Goal: Task Accomplishment & Management: Complete application form

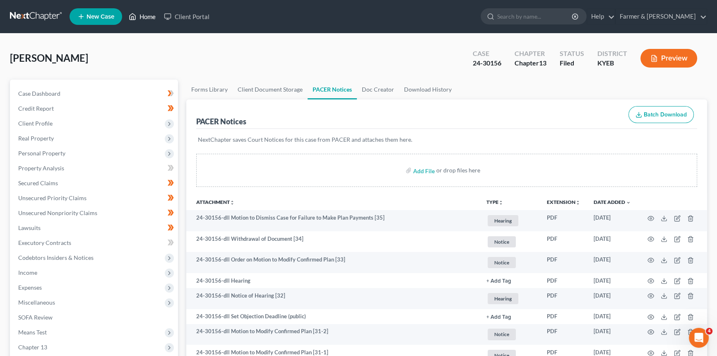
click at [137, 17] on link "Home" at bounding box center [142, 16] width 35 height 15
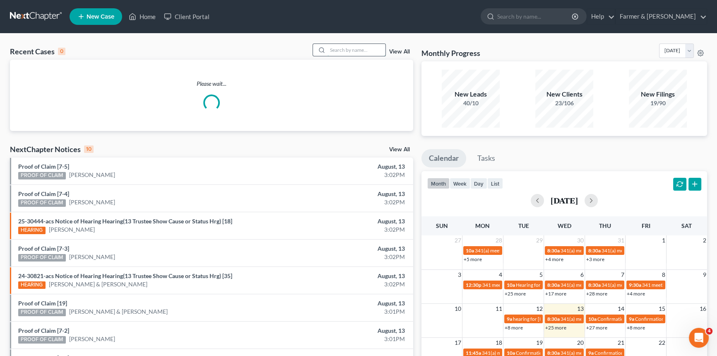
click at [333, 49] on input "search" at bounding box center [356, 50] width 58 height 12
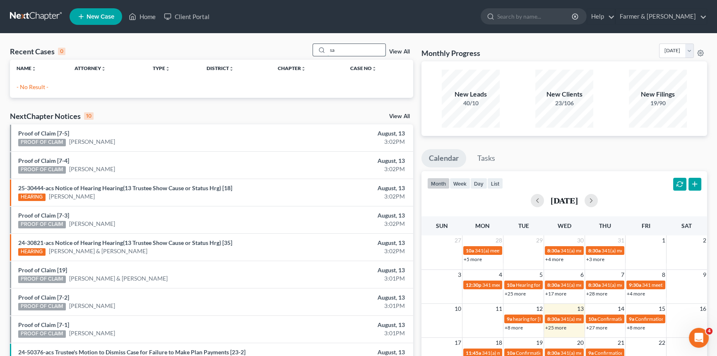
type input "s"
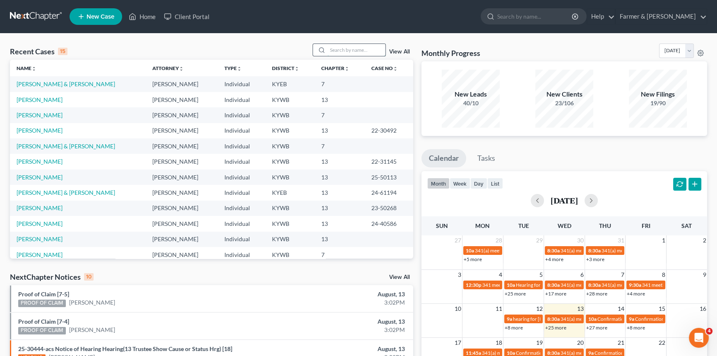
click at [340, 52] on input "search" at bounding box center [356, 50] width 58 height 12
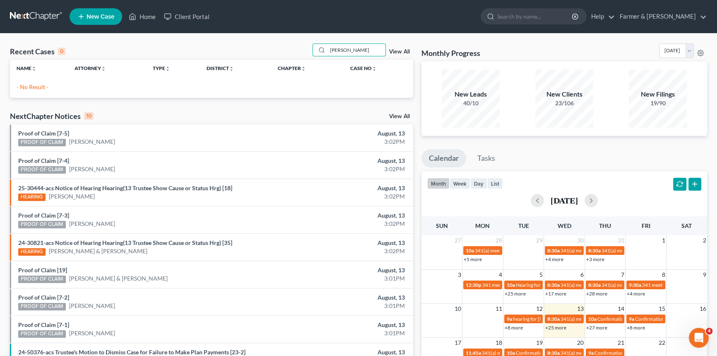
type input "[PERSON_NAME]"
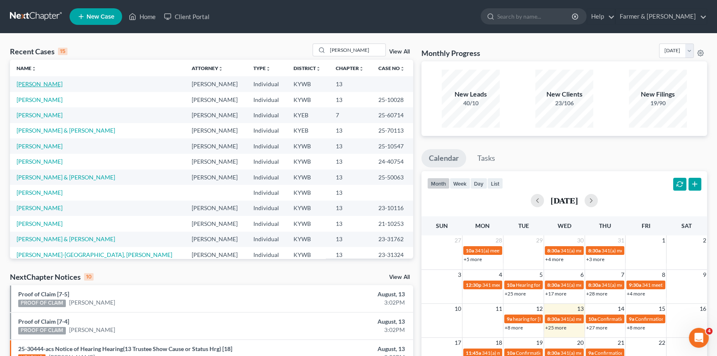
click at [42, 84] on link "[PERSON_NAME]" at bounding box center [40, 83] width 46 height 7
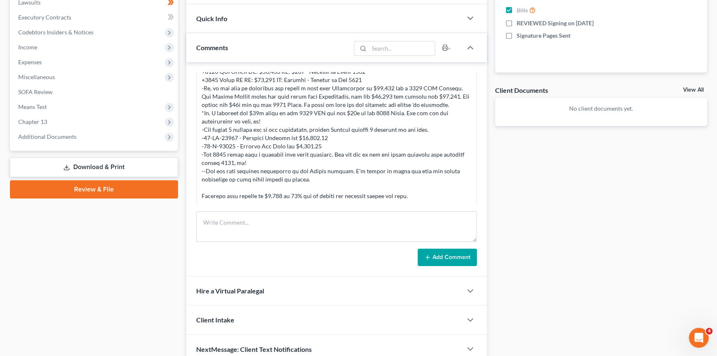
scroll to position [226, 0]
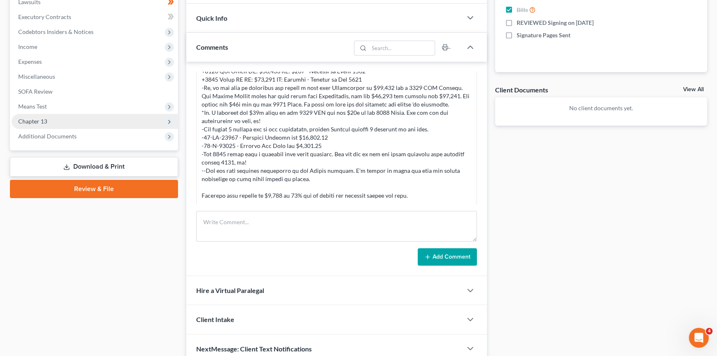
click at [40, 121] on span "Chapter 13" at bounding box center [32, 121] width 29 height 7
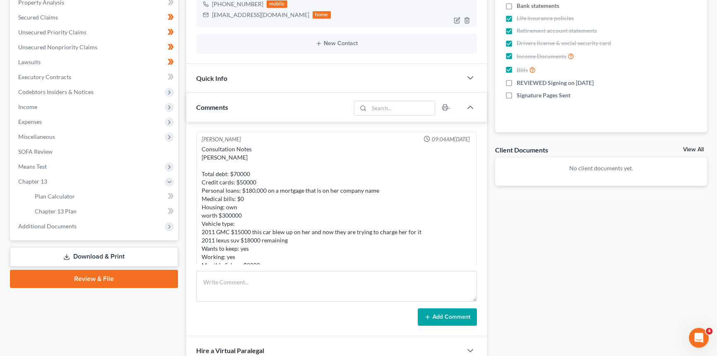
scroll to position [37, 0]
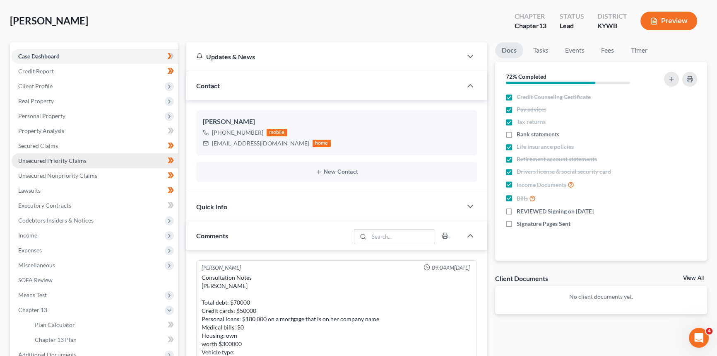
click at [78, 159] on span "Unsecured Priority Claims" at bounding box center [52, 160] width 68 height 7
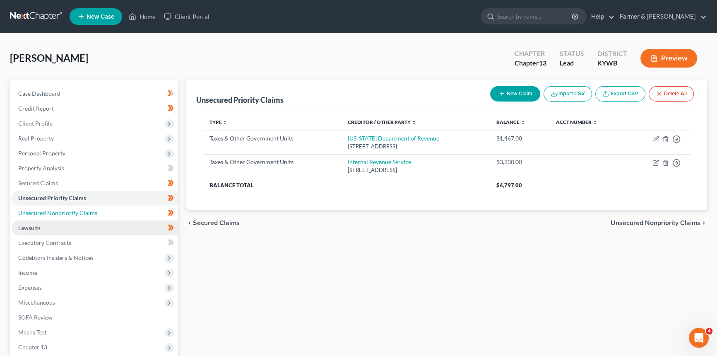
drag, startPoint x: 81, startPoint y: 214, endPoint x: 61, endPoint y: 219, distance: 20.2
click at [81, 214] on span "Unsecured Nonpriority Claims" at bounding box center [57, 212] width 79 height 7
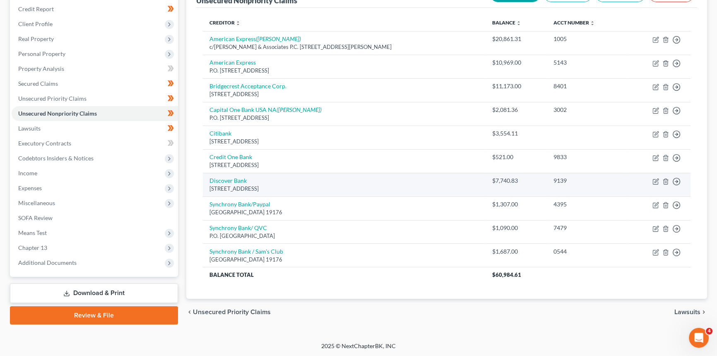
scroll to position [62, 0]
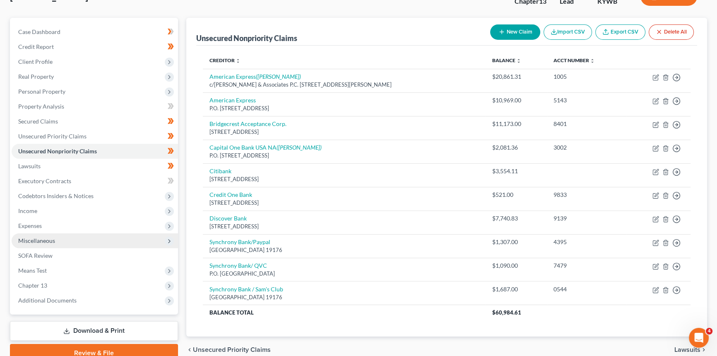
click at [43, 243] on span "Miscellaneous" at bounding box center [95, 240] width 166 height 15
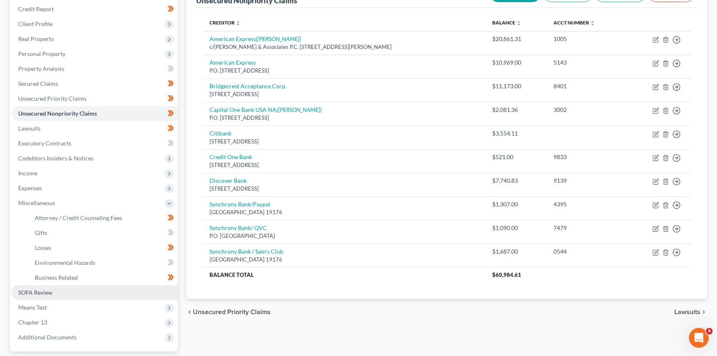
click at [41, 293] on span "SOFA Review" at bounding box center [35, 292] width 34 height 7
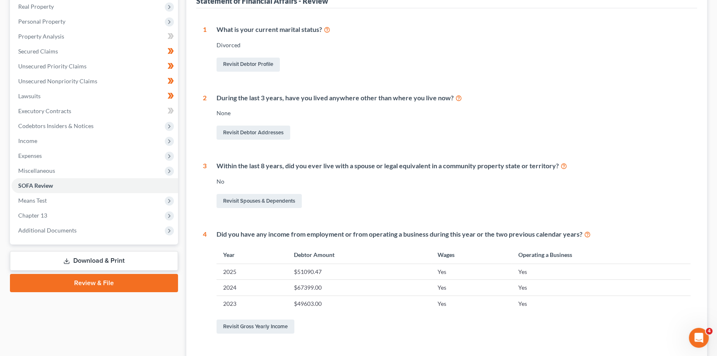
scroll to position [22, 0]
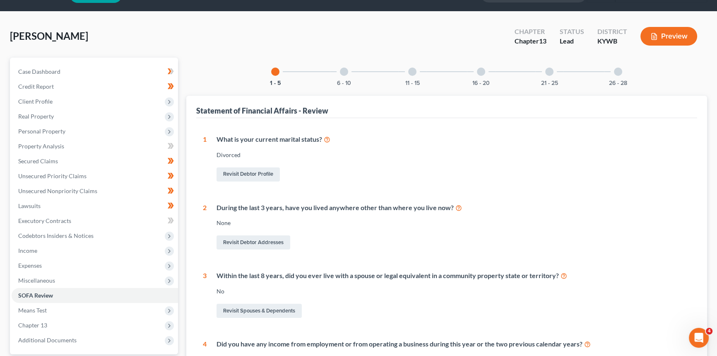
click at [343, 72] on div at bounding box center [344, 71] width 8 height 8
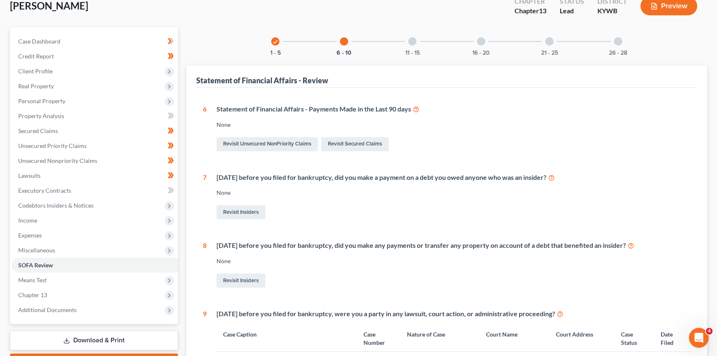
scroll to position [0, 0]
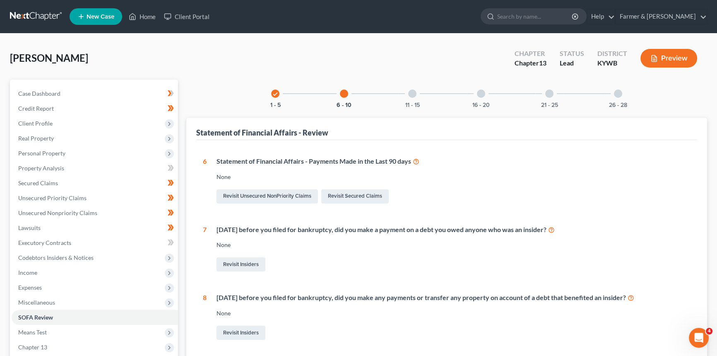
click at [405, 90] on div "11 - 15" at bounding box center [412, 93] width 28 height 28
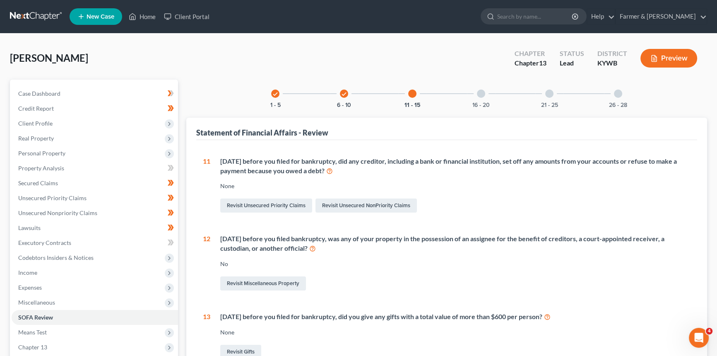
click at [484, 95] on div at bounding box center [481, 93] width 8 height 8
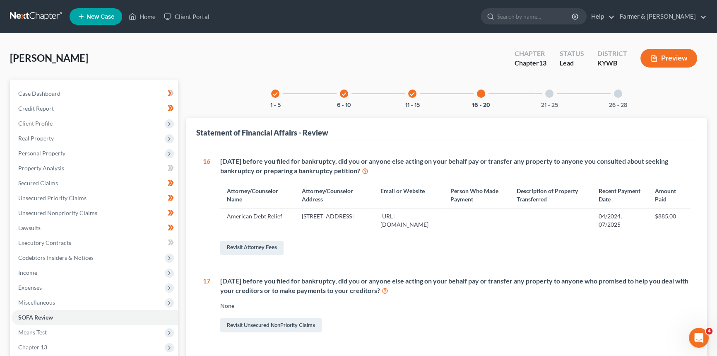
click at [551, 95] on div at bounding box center [549, 93] width 8 height 8
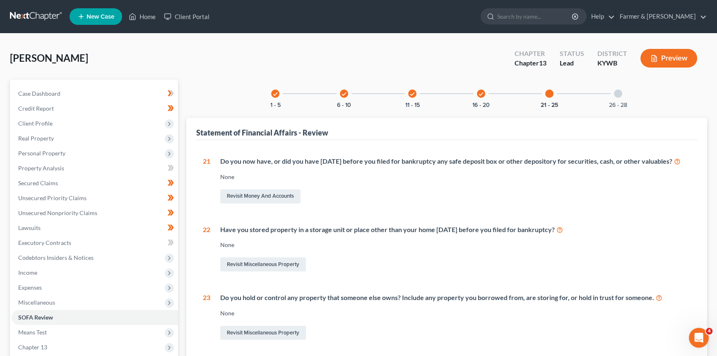
click at [484, 93] on icon "check" at bounding box center [481, 94] width 6 height 6
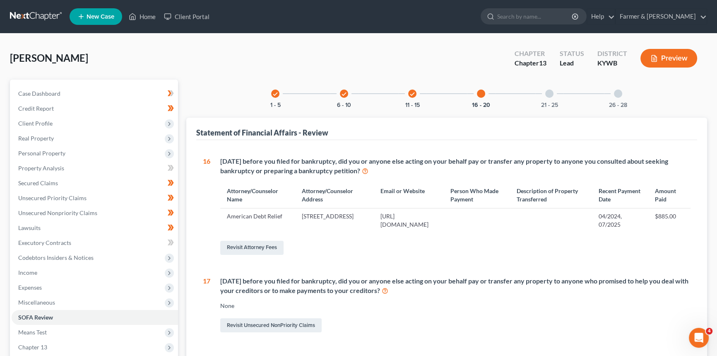
click at [616, 91] on div at bounding box center [618, 93] width 8 height 8
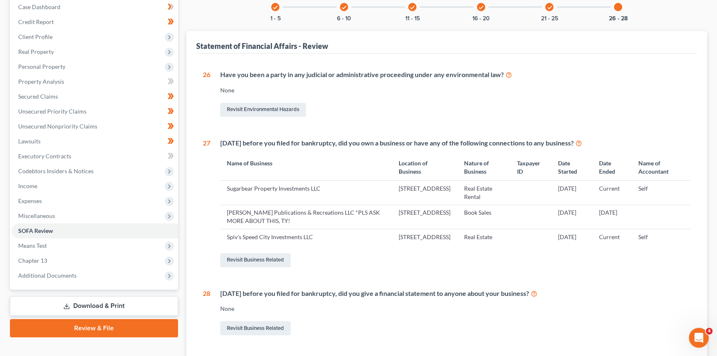
scroll to position [163, 0]
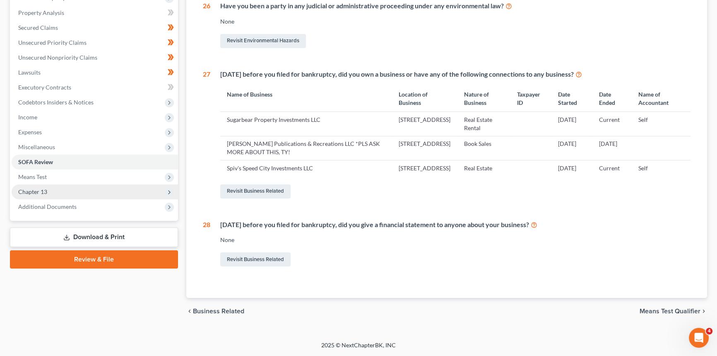
click at [34, 188] on span "Chapter 13" at bounding box center [32, 191] width 29 height 7
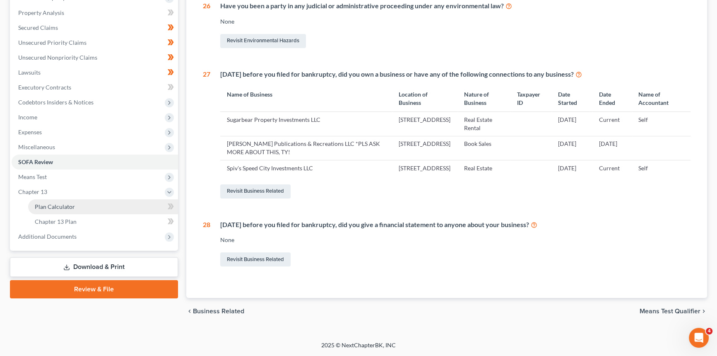
click at [56, 202] on link "Plan Calculator" at bounding box center [103, 206] width 150 height 15
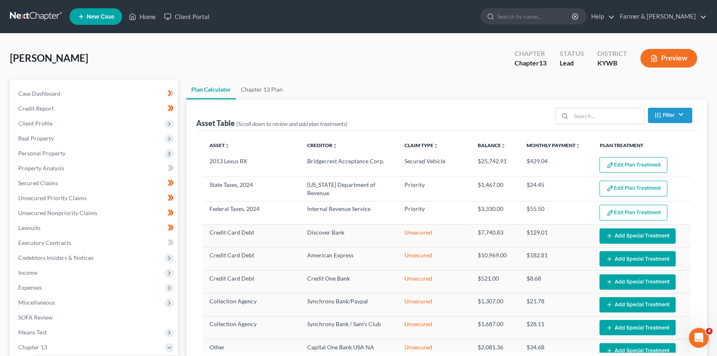
select select "59"
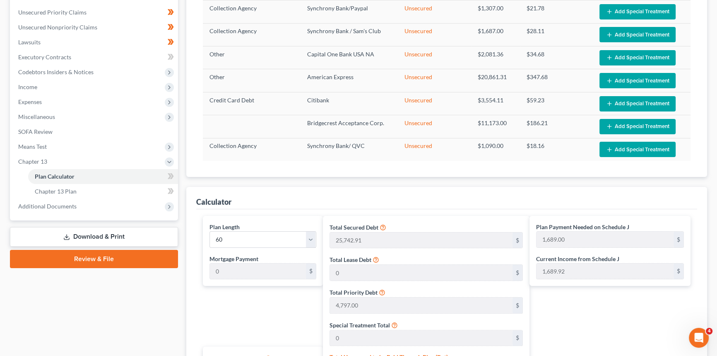
scroll to position [75, 0]
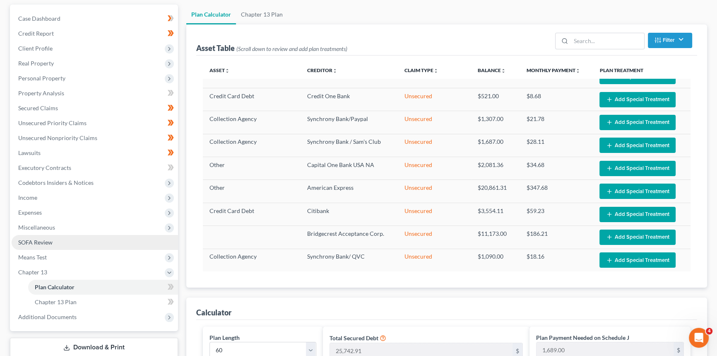
click at [55, 239] on link "SOFA Review" at bounding box center [95, 242] width 166 height 15
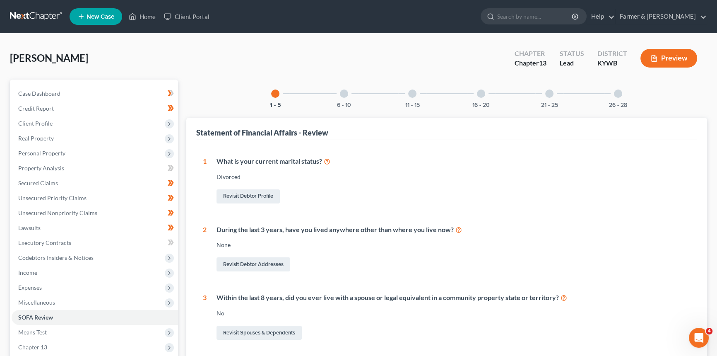
click at [483, 93] on div at bounding box center [481, 93] width 8 height 8
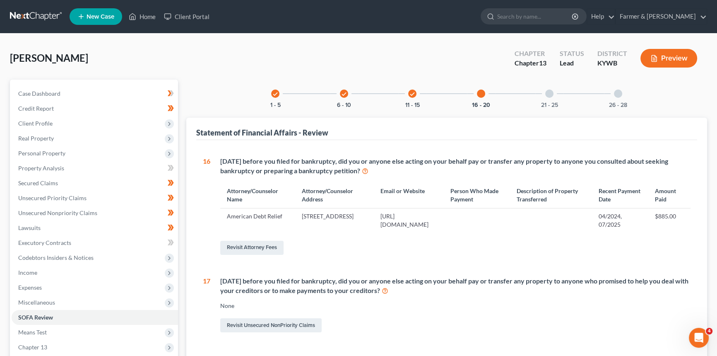
click at [549, 93] on div at bounding box center [549, 93] width 8 height 8
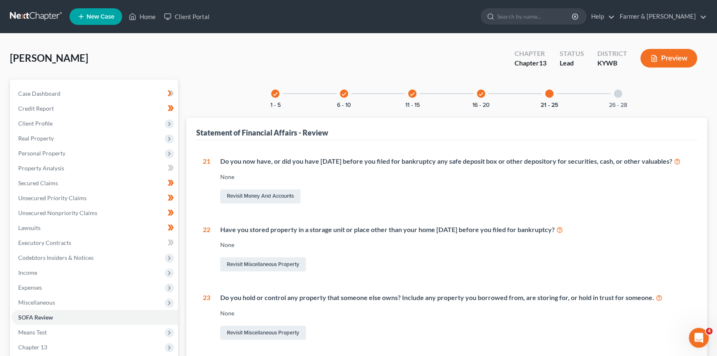
click at [618, 94] on div at bounding box center [618, 93] width 8 height 8
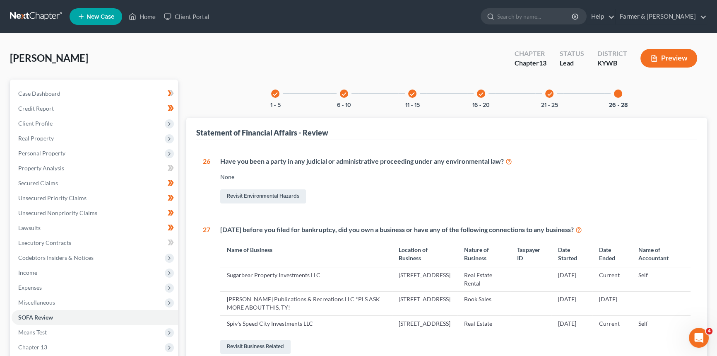
scroll to position [75, 0]
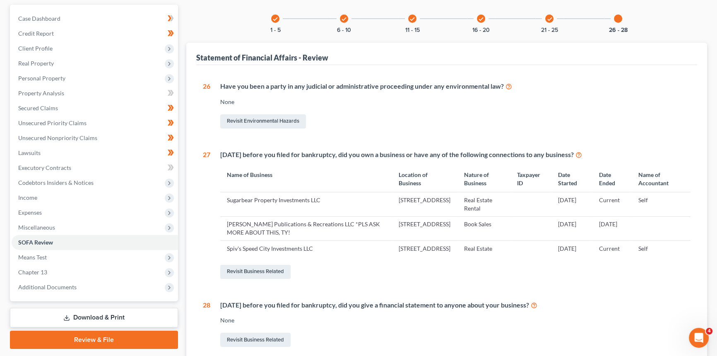
click at [583, 223] on td "[DATE]" at bounding box center [571, 228] width 41 height 24
click at [236, 279] on link "Revisit Business Related" at bounding box center [255, 272] width 70 height 14
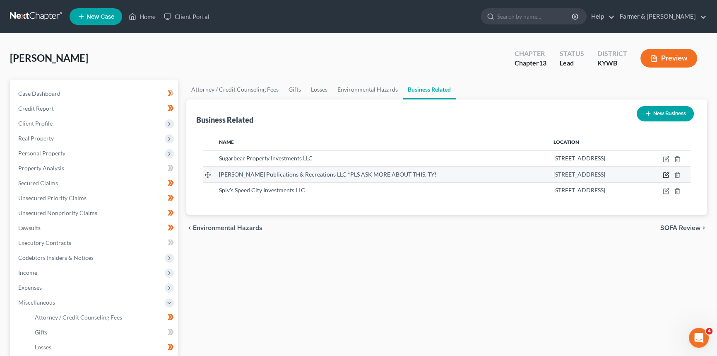
click at [663, 173] on icon "button" at bounding box center [666, 174] width 7 height 7
select select "sole_proprietor"
select select "18"
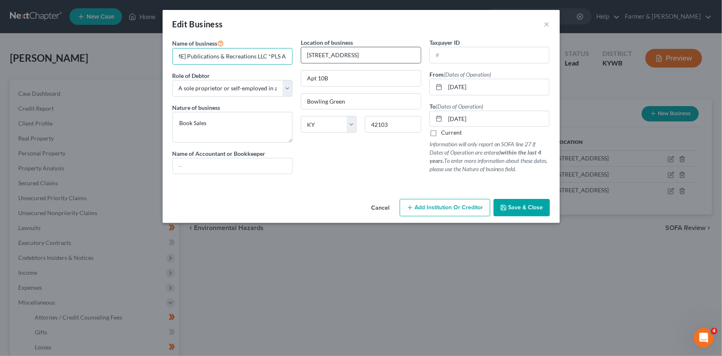
scroll to position [0, 109]
drag, startPoint x: 255, startPoint y: 58, endPoint x: 277, endPoint y: 58, distance: 21.9
click at [322, 57] on div "Name of business * [PERSON_NAME] Publications & Recreations LLC *PLS ASK MORE A…" at bounding box center [361, 112] width 386 height 149
click at [201, 57] on input "[PERSON_NAME] Publications & Recreations LLC *PLS ASK MORE ABOUT THIS, TY!" at bounding box center [233, 56] width 120 height 16
click at [210, 57] on input "[PERSON_NAME] Publications & Recreations LLC *PLS ASK MORE ABOUT THIS, TY!" at bounding box center [233, 56] width 120 height 16
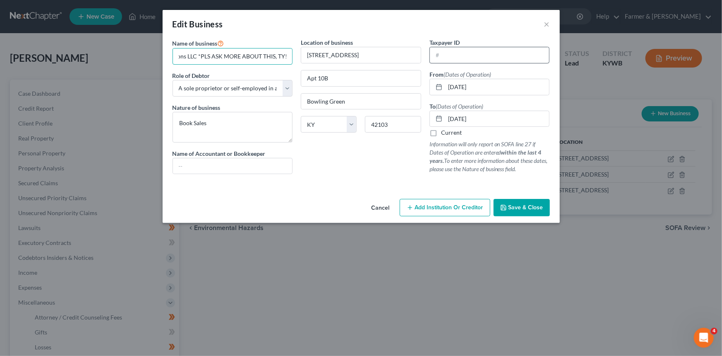
drag, startPoint x: 199, startPoint y: 55, endPoint x: 451, endPoint y: 60, distance: 252.2
click at [449, 59] on div "Name of business * [PERSON_NAME] Publications & Recreations LLC *PLS ASK MORE A…" at bounding box center [361, 112] width 386 height 149
type input "[PERSON_NAME] Publications & Recreations LLC"
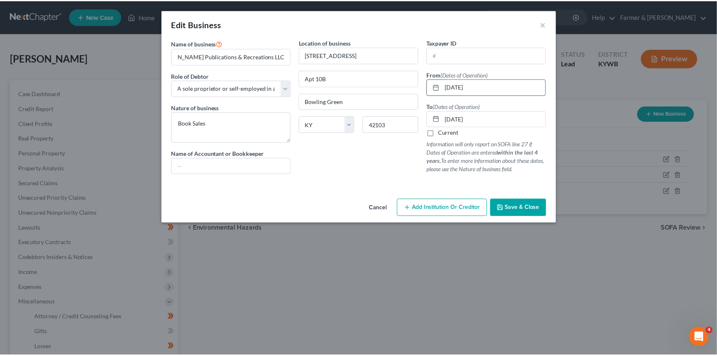
scroll to position [0, 0]
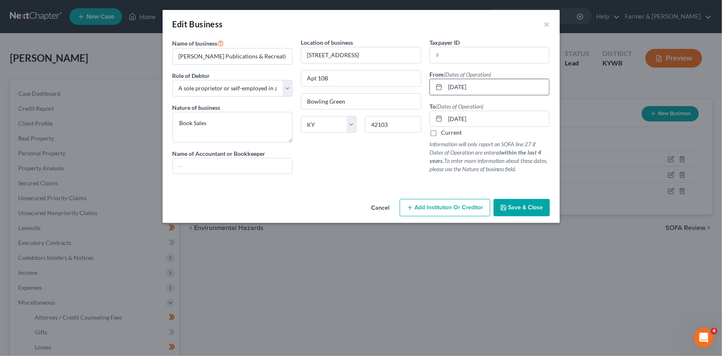
click at [481, 87] on input "[DATE]" at bounding box center [497, 87] width 104 height 16
drag, startPoint x: 487, startPoint y: 121, endPoint x: 412, endPoint y: 120, distance: 75.3
click at [412, 120] on div "Name of business * [PERSON_NAME] Publications & Recreations LLC Role of Debtor …" at bounding box center [361, 112] width 386 height 149
drag, startPoint x: 548, startPoint y: 24, endPoint x: 378, endPoint y: 352, distance: 369.4
click at [547, 24] on button "×" at bounding box center [547, 24] width 6 height 10
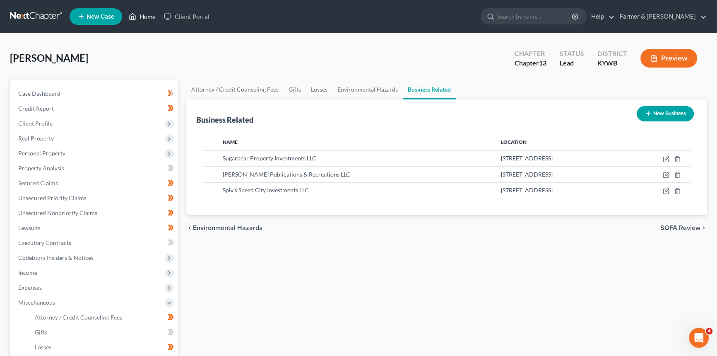
click at [143, 16] on link "Home" at bounding box center [142, 16] width 35 height 15
